Goal: Task Accomplishment & Management: Manage account settings

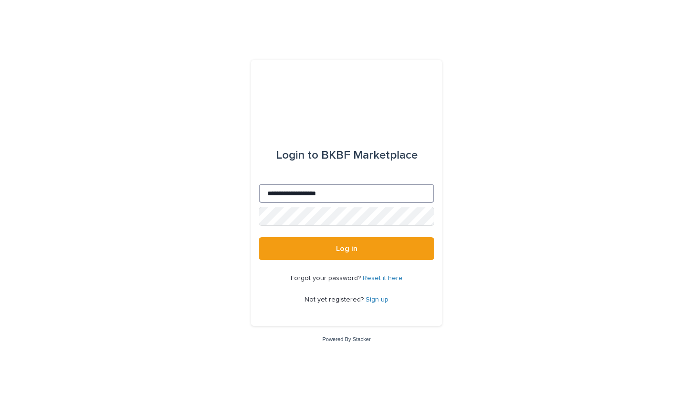
click at [336, 196] on input "**********" at bounding box center [346, 193] width 175 height 19
type input "**********"
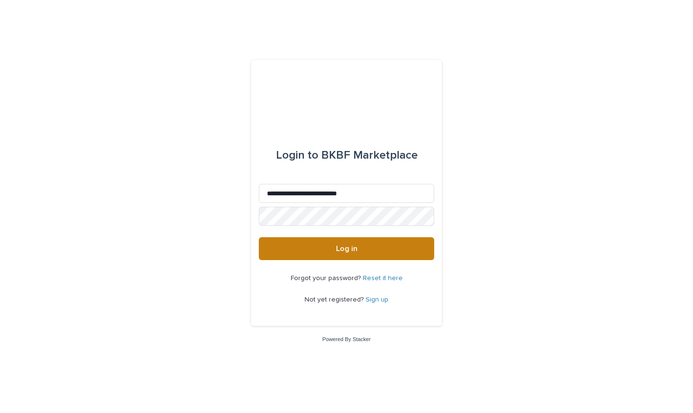
click at [358, 250] on button "Log in" at bounding box center [346, 248] width 175 height 23
